Goal: Information Seeking & Learning: Learn about a topic

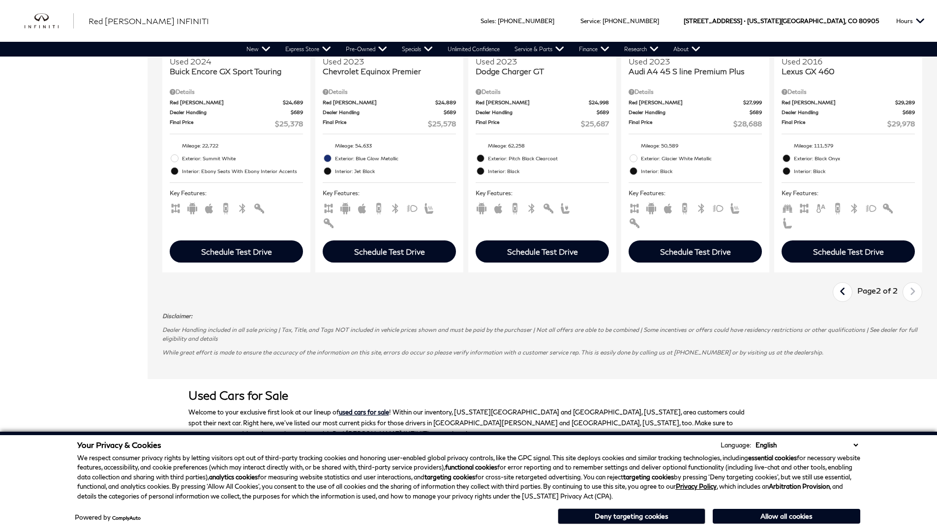
scroll to position [0, 1]
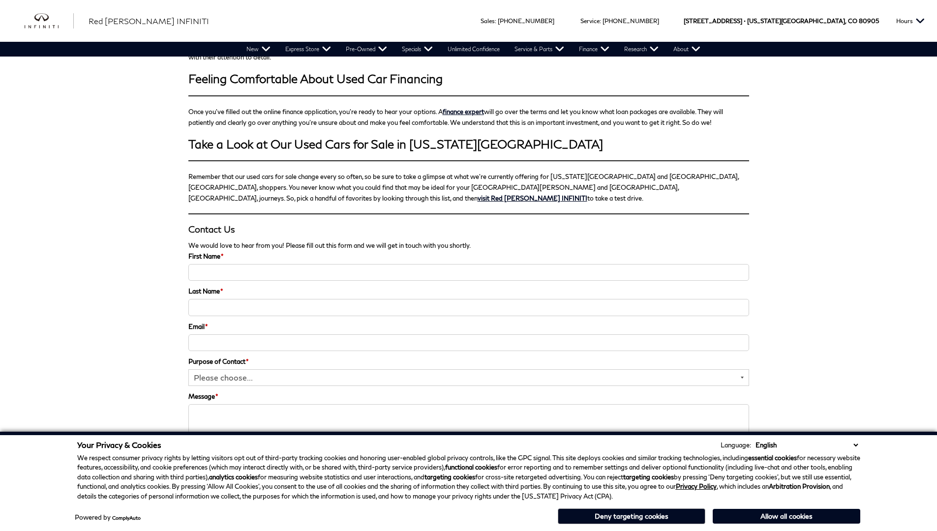
scroll to position [1515, 0]
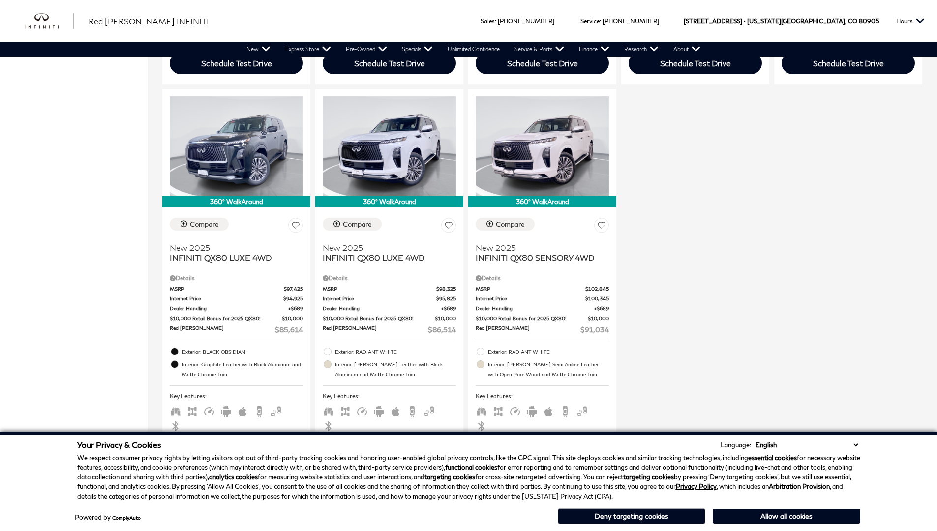
scroll to position [1185, 0]
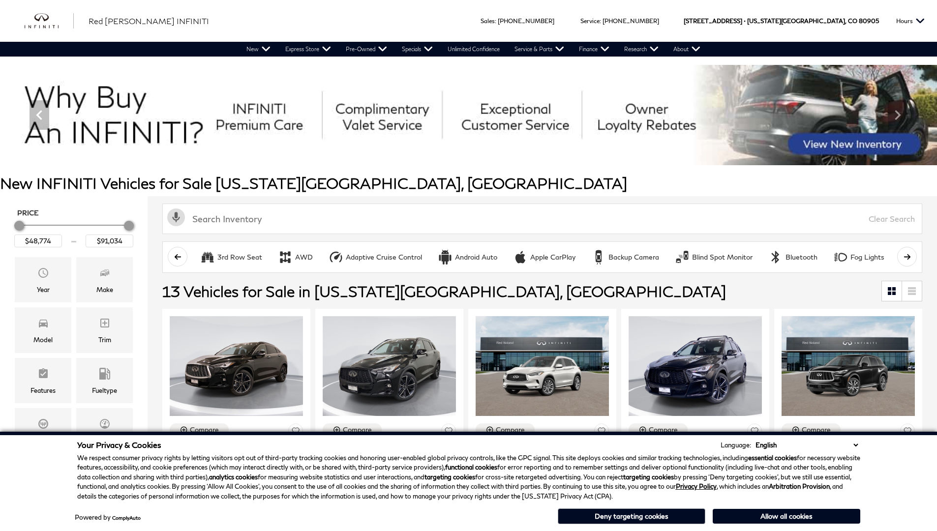
scroll to position [1171, 0]
